Goal: Contribute content: Add original content to the website for others to see

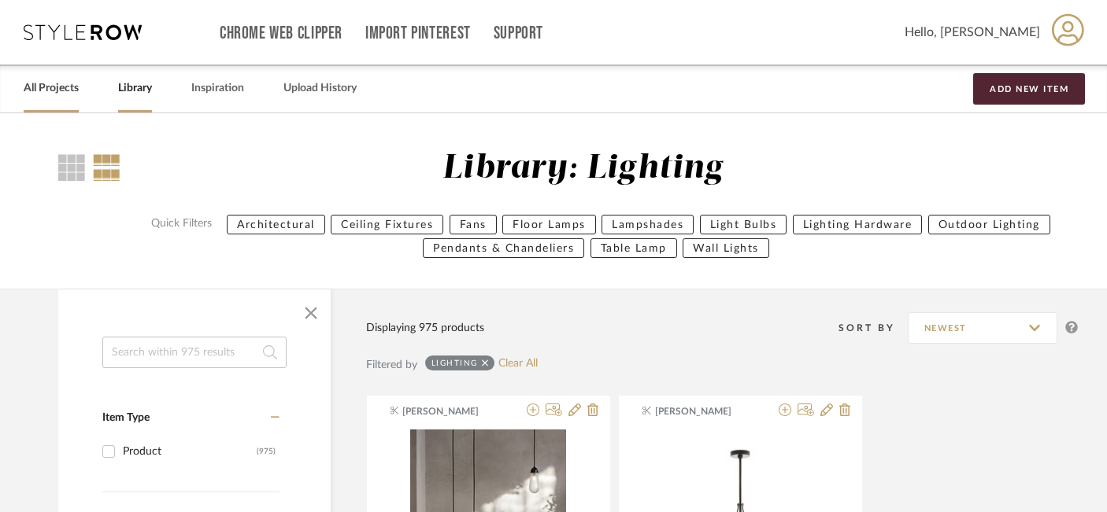
click at [59, 87] on link "All Projects" at bounding box center [51, 88] width 55 height 21
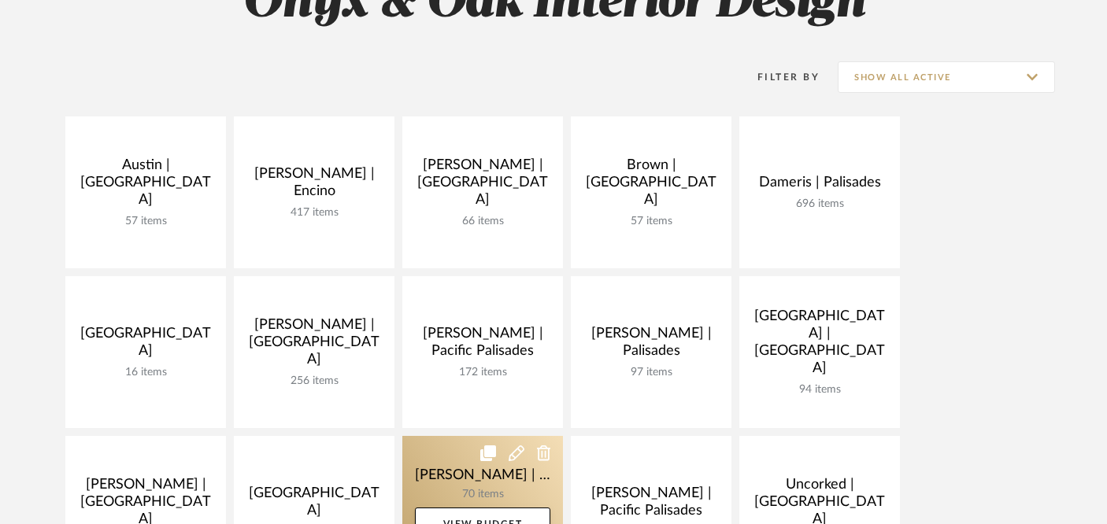
scroll to position [272, 0]
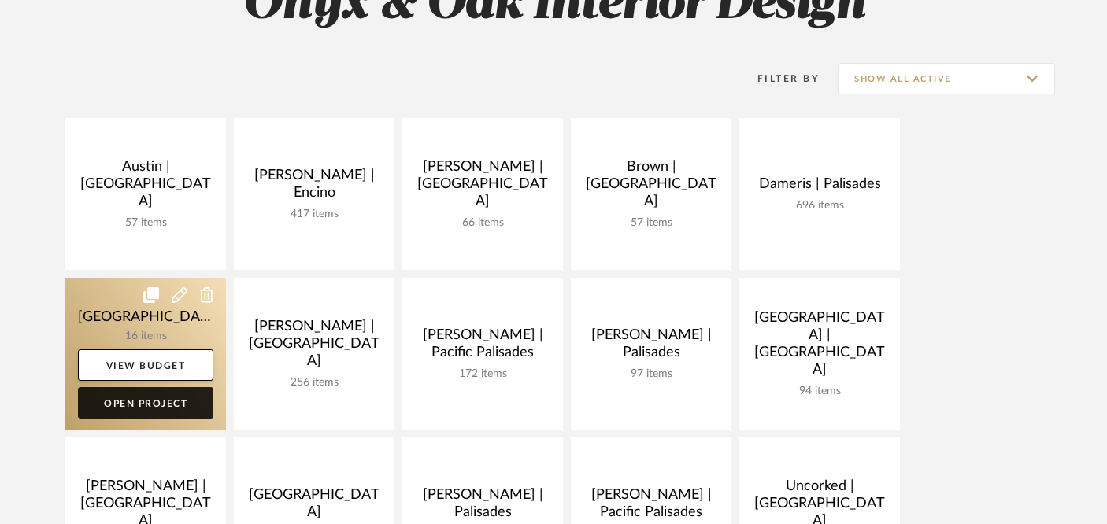
click at [165, 409] on link "Open Project" at bounding box center [145, 402] width 135 height 31
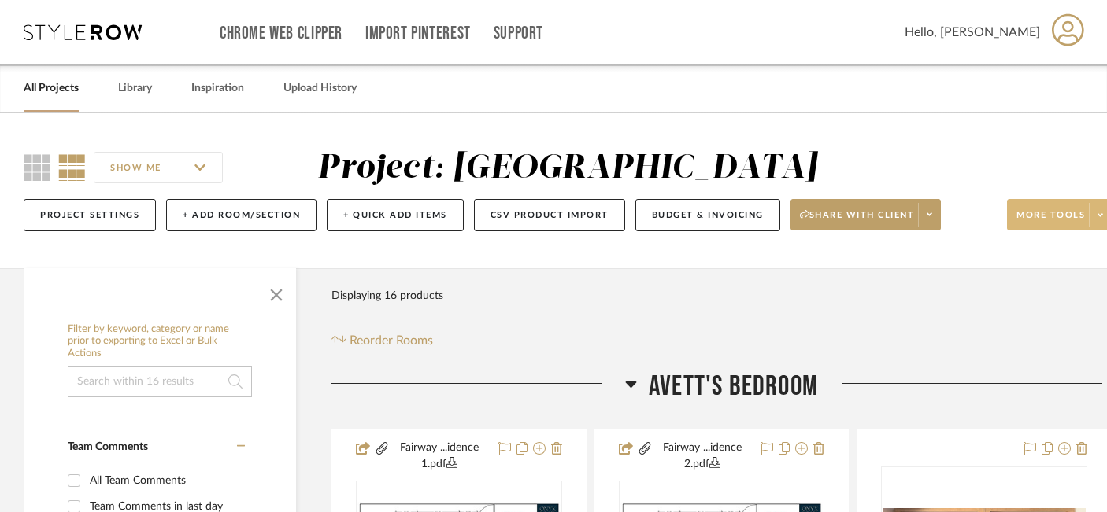
click at [1048, 215] on span "More tools" at bounding box center [1050, 221] width 68 height 24
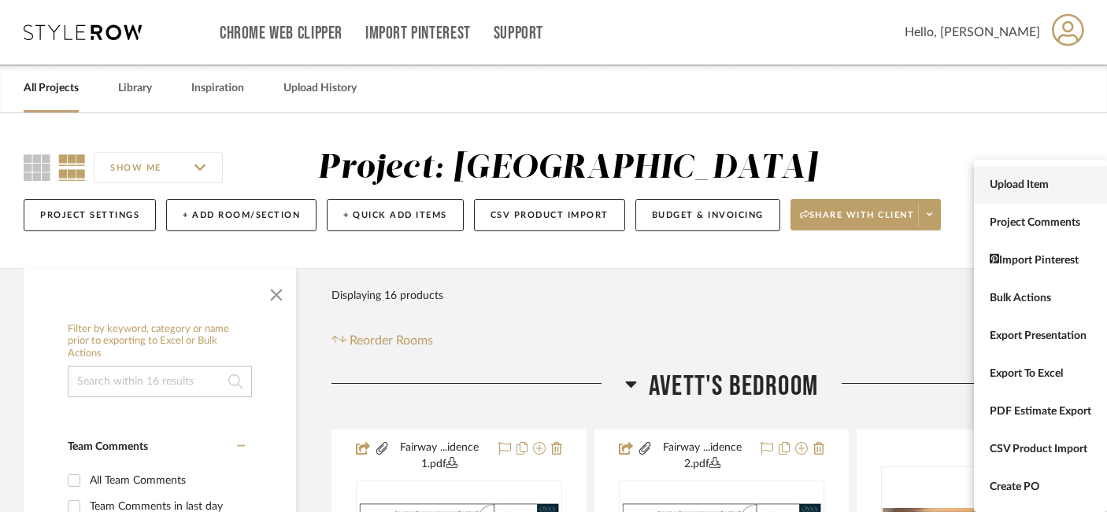
click at [1033, 185] on span "Upload Item" at bounding box center [1040, 185] width 102 height 13
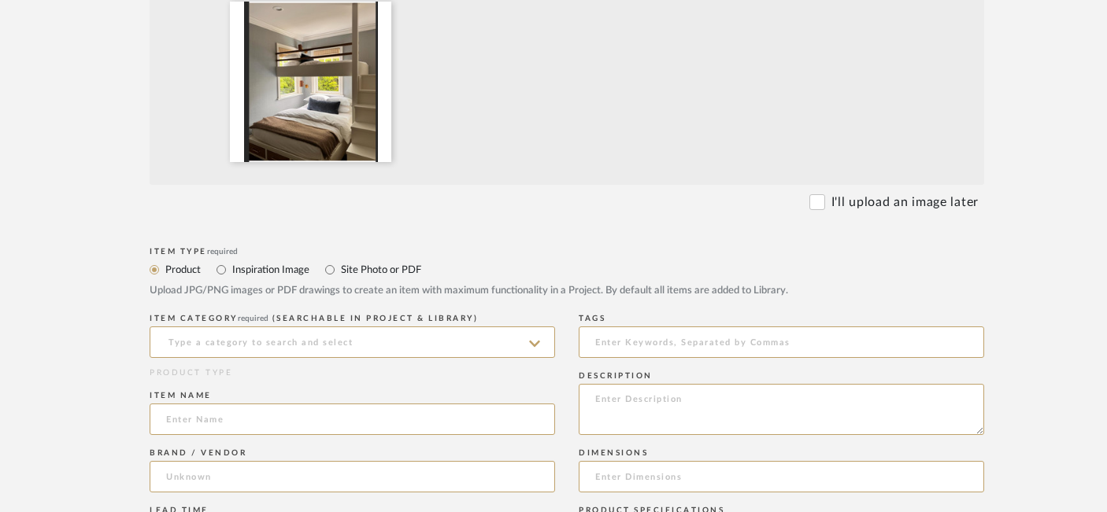
scroll to position [462, 0]
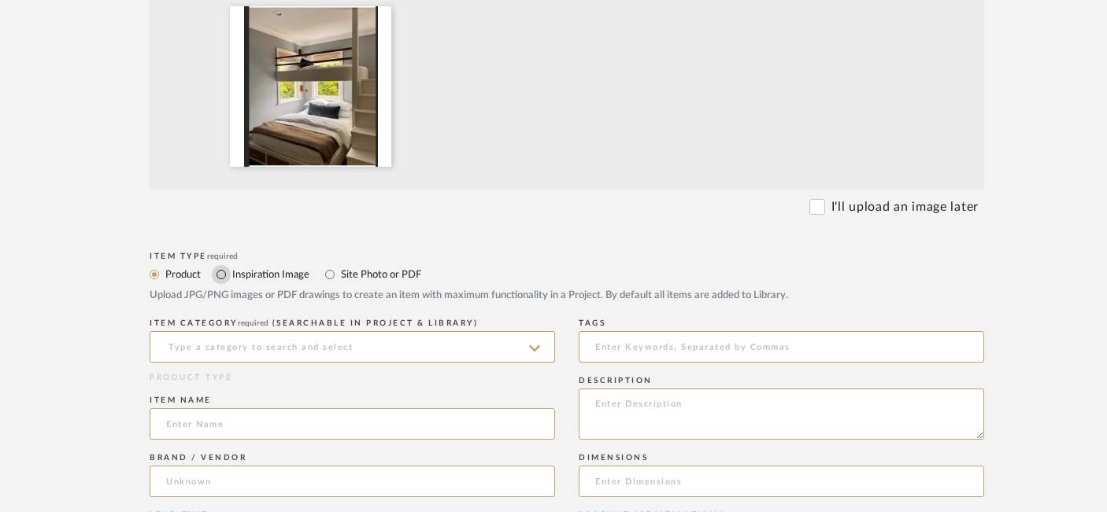
click at [222, 274] on input "Inspiration Image" at bounding box center [221, 274] width 19 height 19
radio input "true"
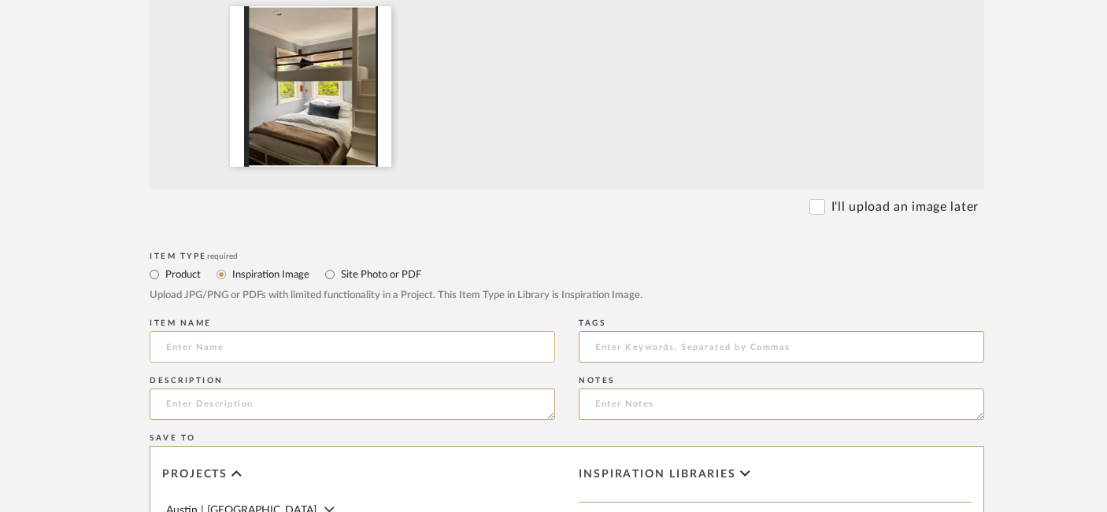
click at [210, 347] on input at bounding box center [352, 346] width 405 height 31
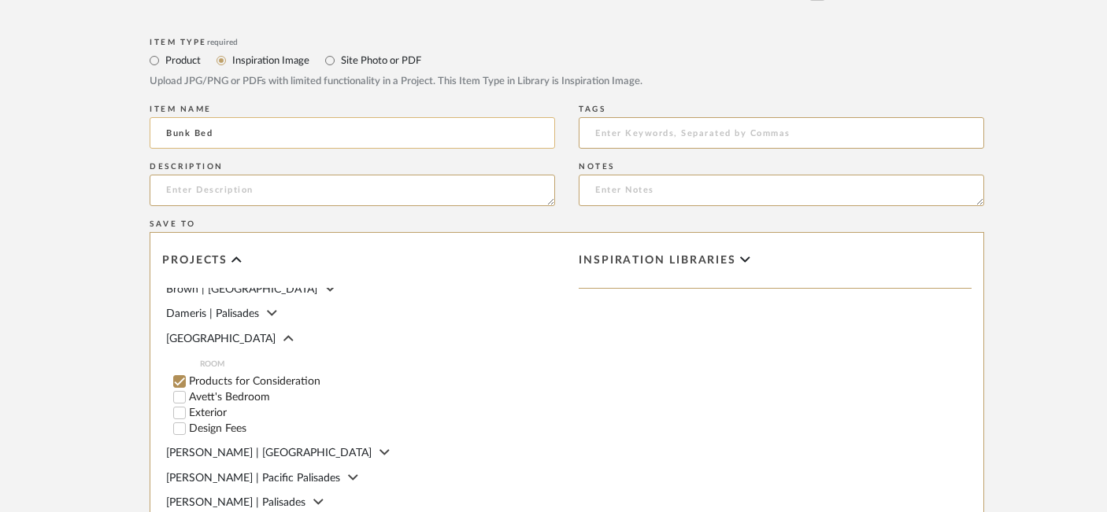
scroll to position [83, 0]
type input "Bunk Bed"
click at [179, 372] on input "Products for Consideration" at bounding box center [180, 380] width 16 height 16
click at [178, 391] on input "Avett's Bedroom" at bounding box center [180, 396] width 16 height 16
click at [713, 254] on span "Inspiration libraries" at bounding box center [657, 260] width 157 height 13
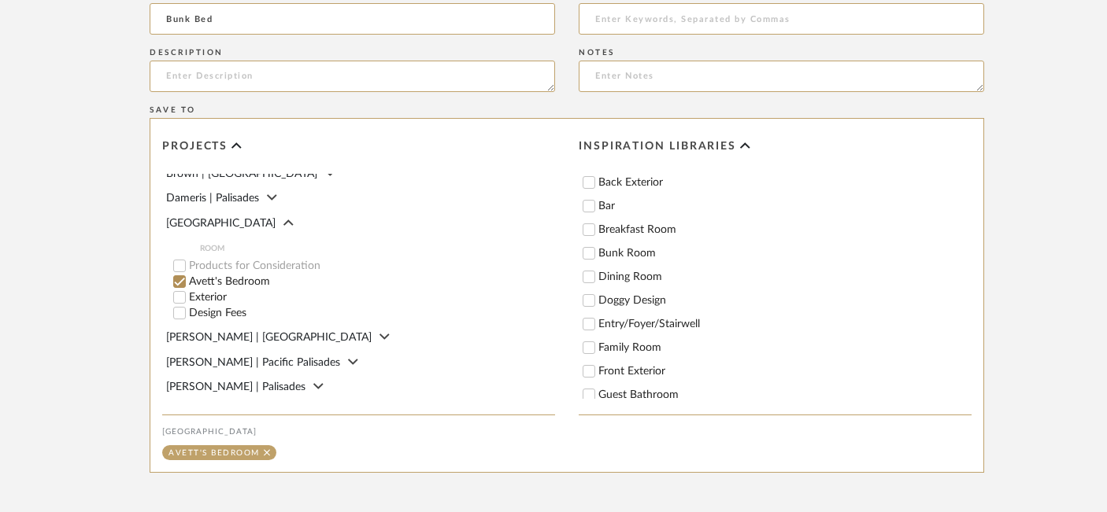
scroll to position [0, 0]
click at [593, 277] on input "Bunk Room" at bounding box center [589, 276] width 16 height 16
checkbox input "true"
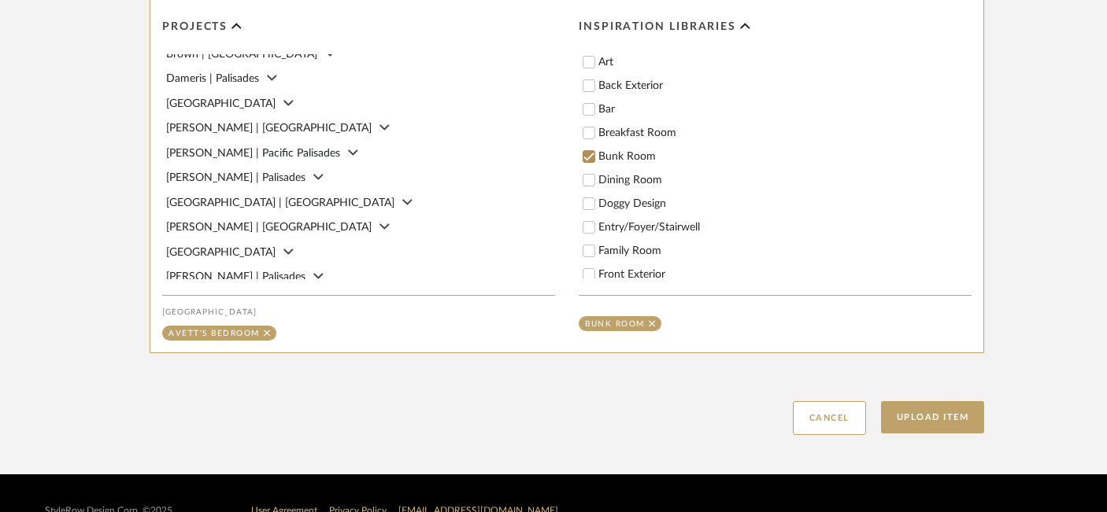
scroll to position [945, 0]
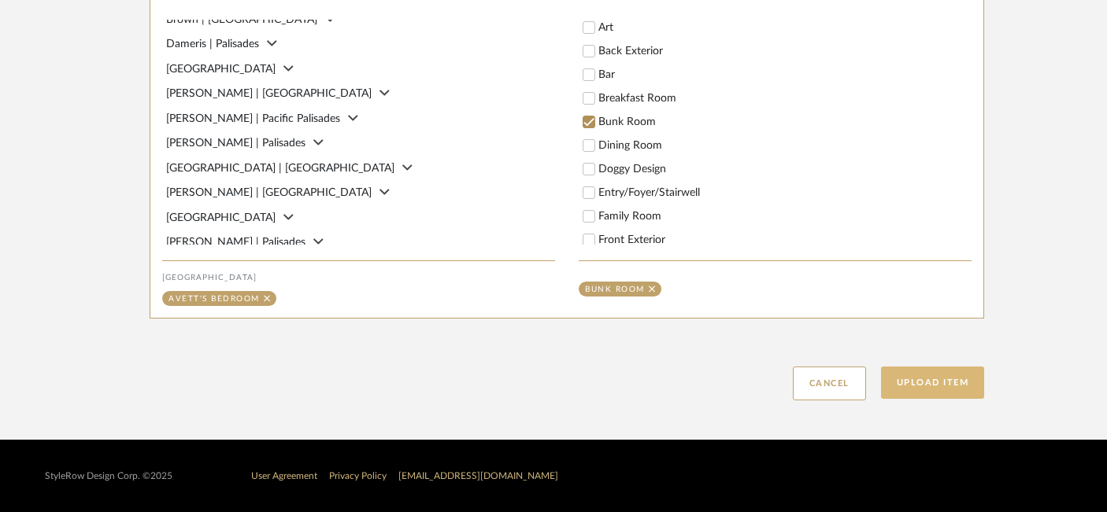
click at [943, 382] on button "Upload Item" at bounding box center [933, 383] width 104 height 32
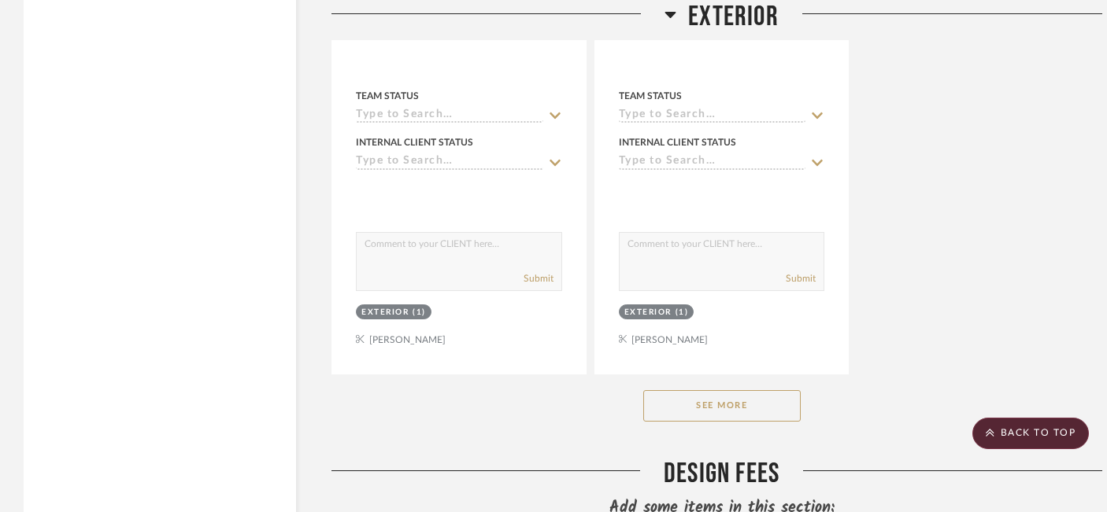
scroll to position [3640, 0]
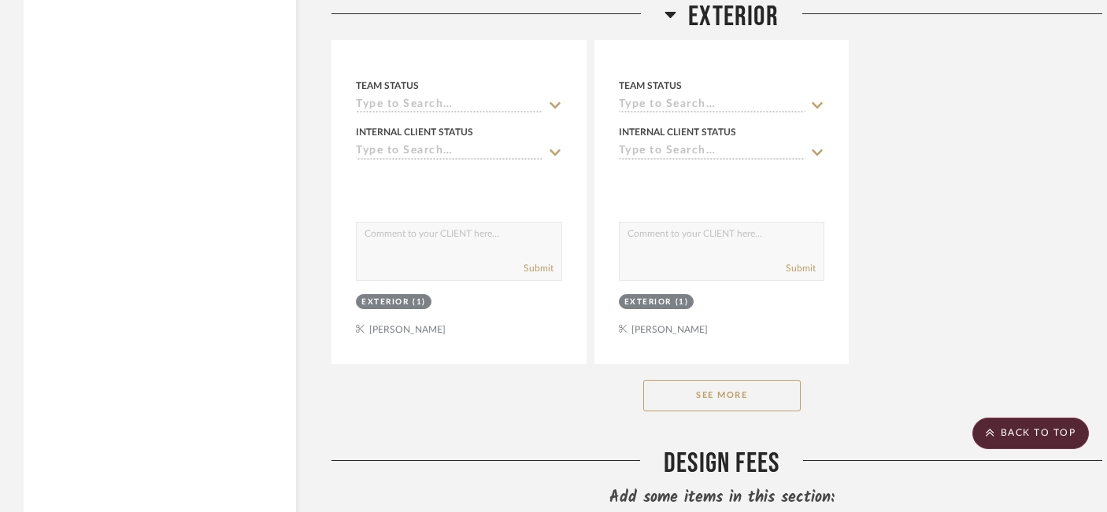
click at [704, 390] on button "See More" at bounding box center [721, 395] width 157 height 31
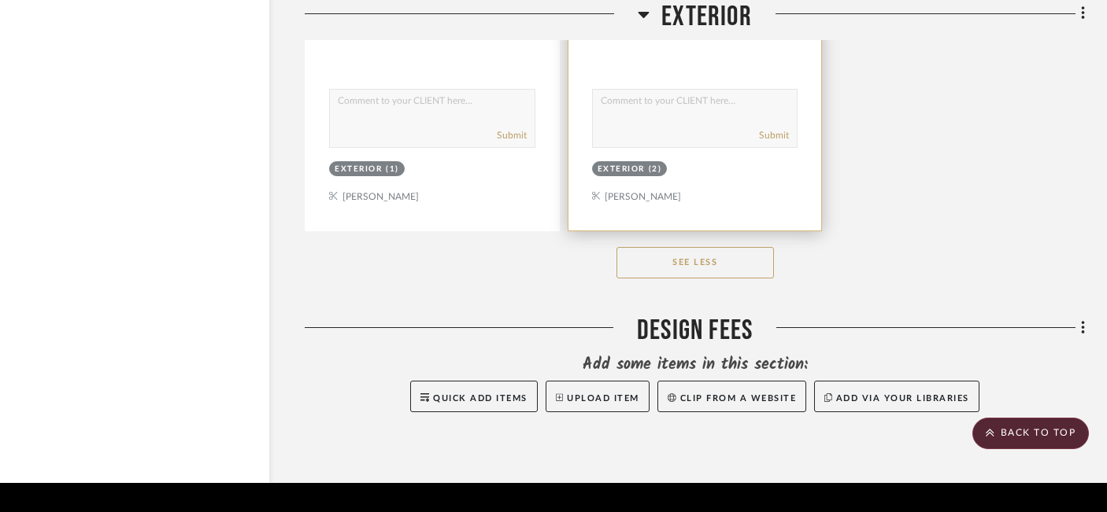
scroll to position [4509, 27]
